Goal: Transaction & Acquisition: Subscribe to service/newsletter

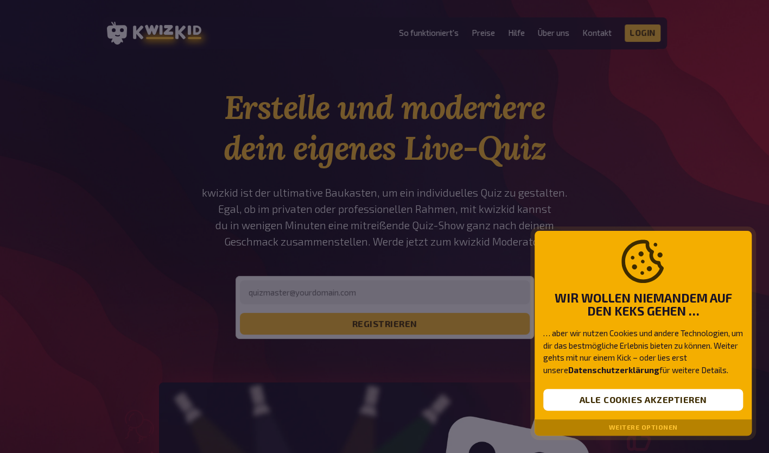
click at [687, 427] on div "Weitere Optionen" at bounding box center [643, 427] width 217 height 16
click at [667, 427] on button "Weitere Optionen" at bounding box center [643, 427] width 69 height 8
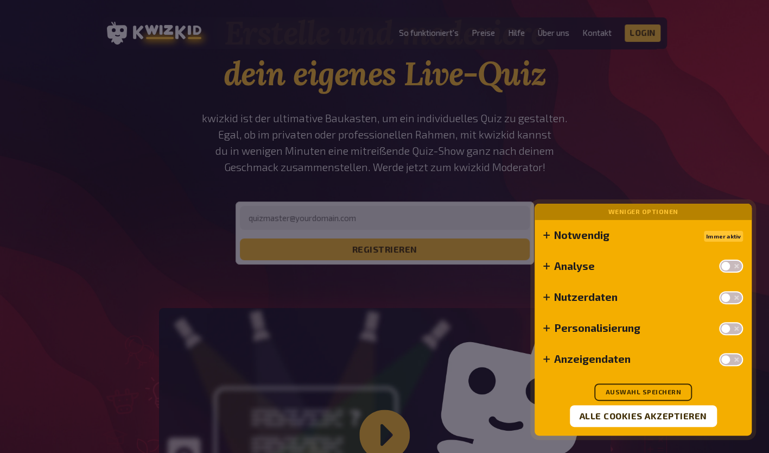
scroll to position [76, 0]
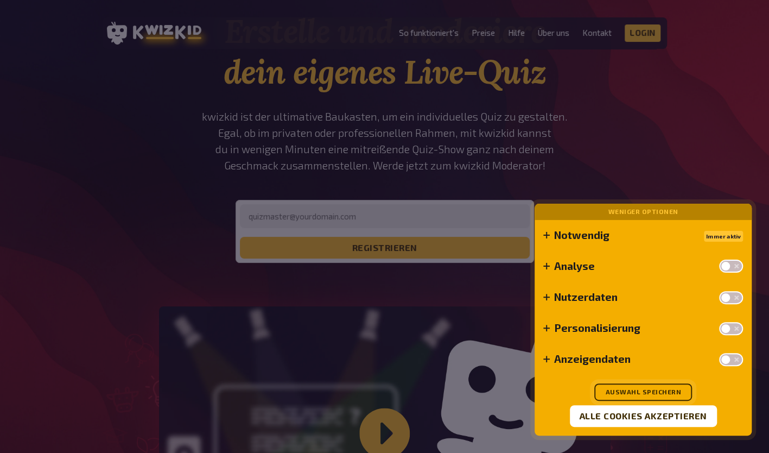
click at [661, 395] on button "Auswahl speichern" at bounding box center [643, 391] width 98 height 17
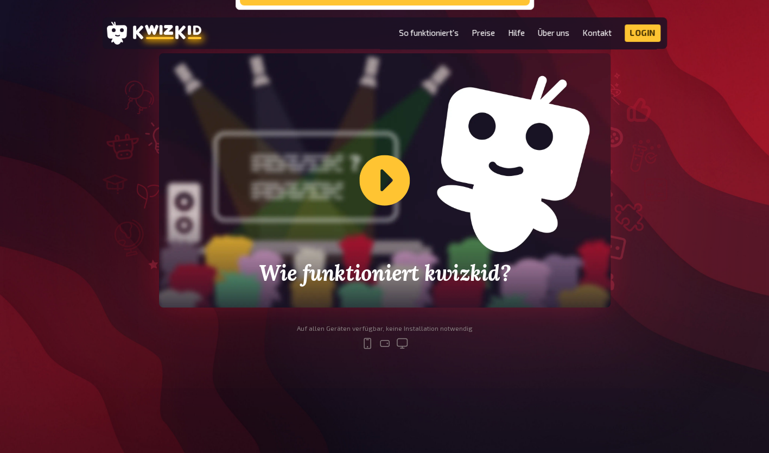
scroll to position [328, 0]
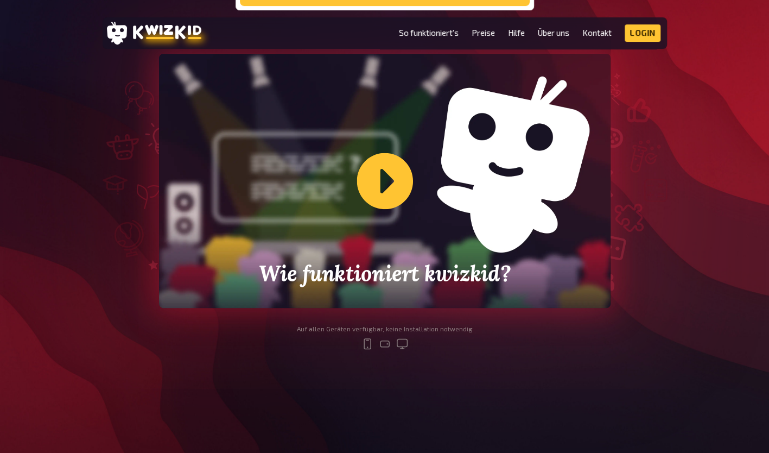
click at [377, 178] on div "Wie funktioniert kwizkid?" at bounding box center [385, 181] width 452 height 254
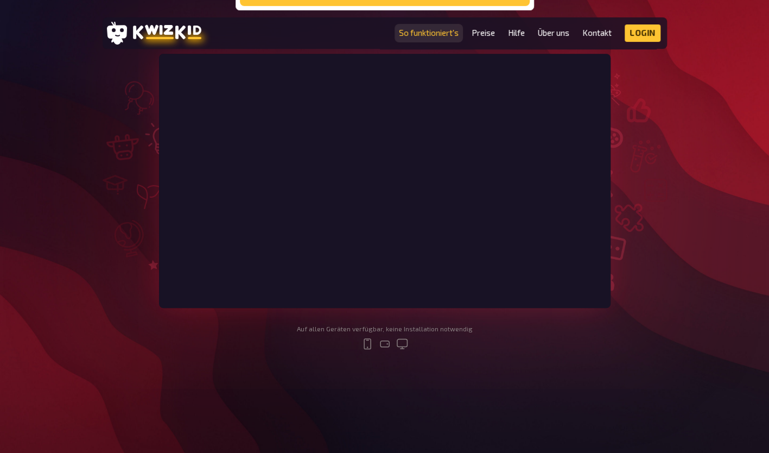
click at [450, 36] on link "So funktioniert's" at bounding box center [429, 32] width 60 height 9
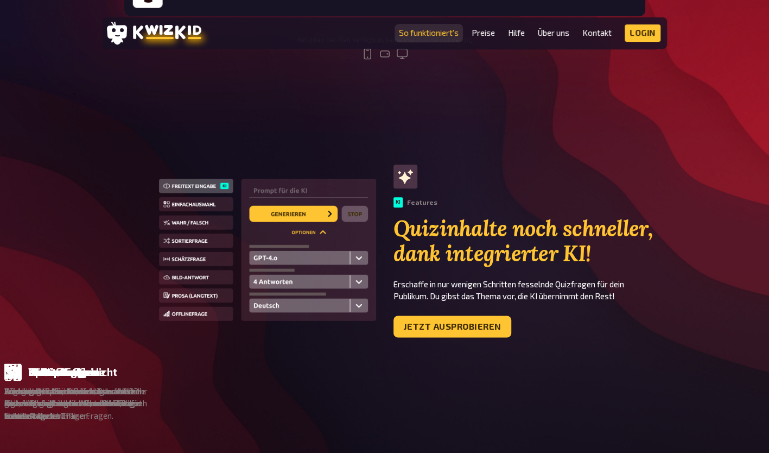
scroll to position [596, 0]
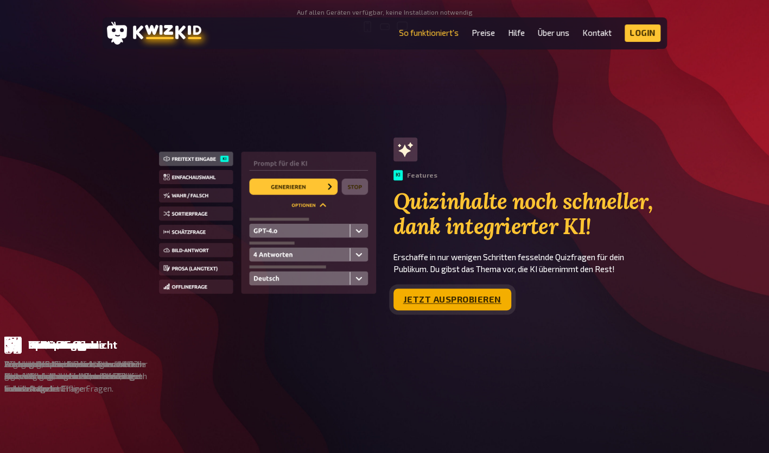
click at [417, 308] on link "Jetzt ausprobieren" at bounding box center [453, 299] width 118 height 22
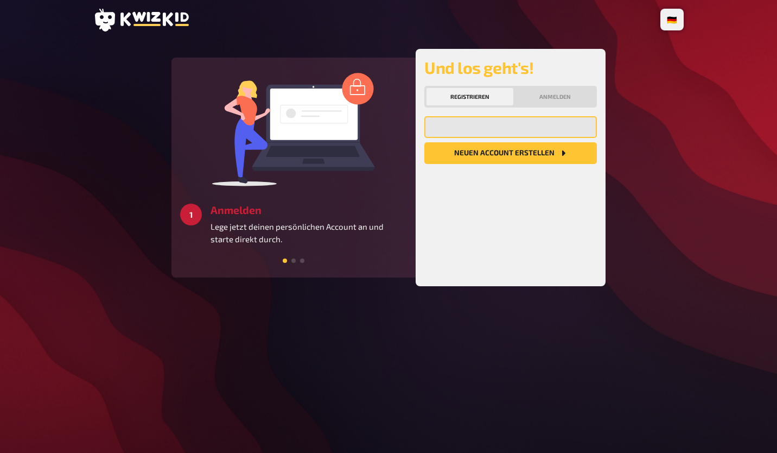
click at [503, 116] on input "email" at bounding box center [510, 127] width 173 height 22
type input "[PERSON_NAME][EMAIL_ADDRESS][DOMAIN_NAME]"
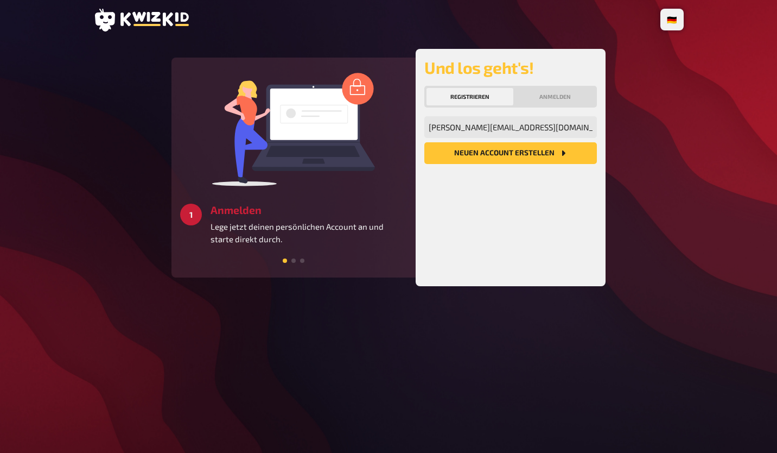
click at [498, 159] on button "Neuen Account Erstellen" at bounding box center [510, 153] width 173 height 22
